Goal: Find specific page/section: Find specific page/section

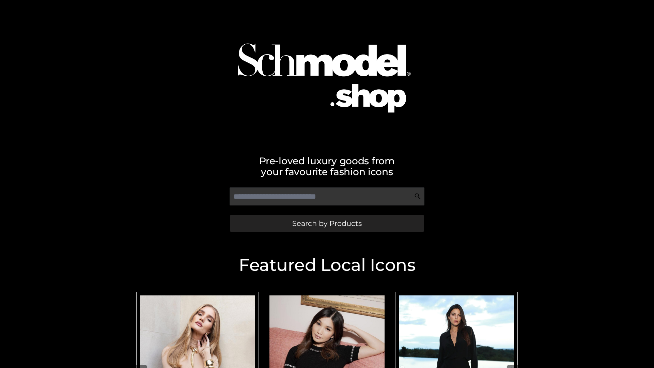
click at [326, 223] on span "Search by Products" at bounding box center [326, 223] width 69 height 7
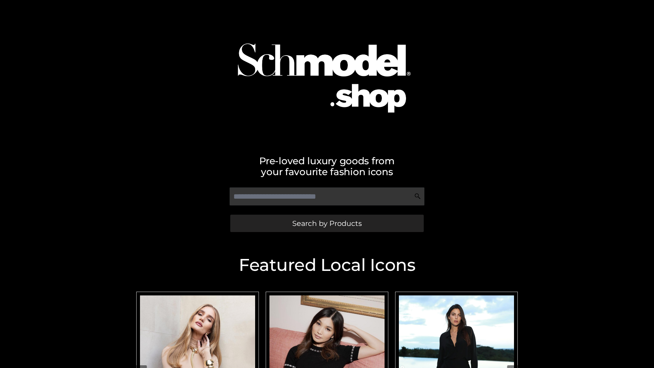
click at [326, 223] on span "Search by Products" at bounding box center [326, 223] width 69 height 7
